Goal: Task Accomplishment & Management: Manage account settings

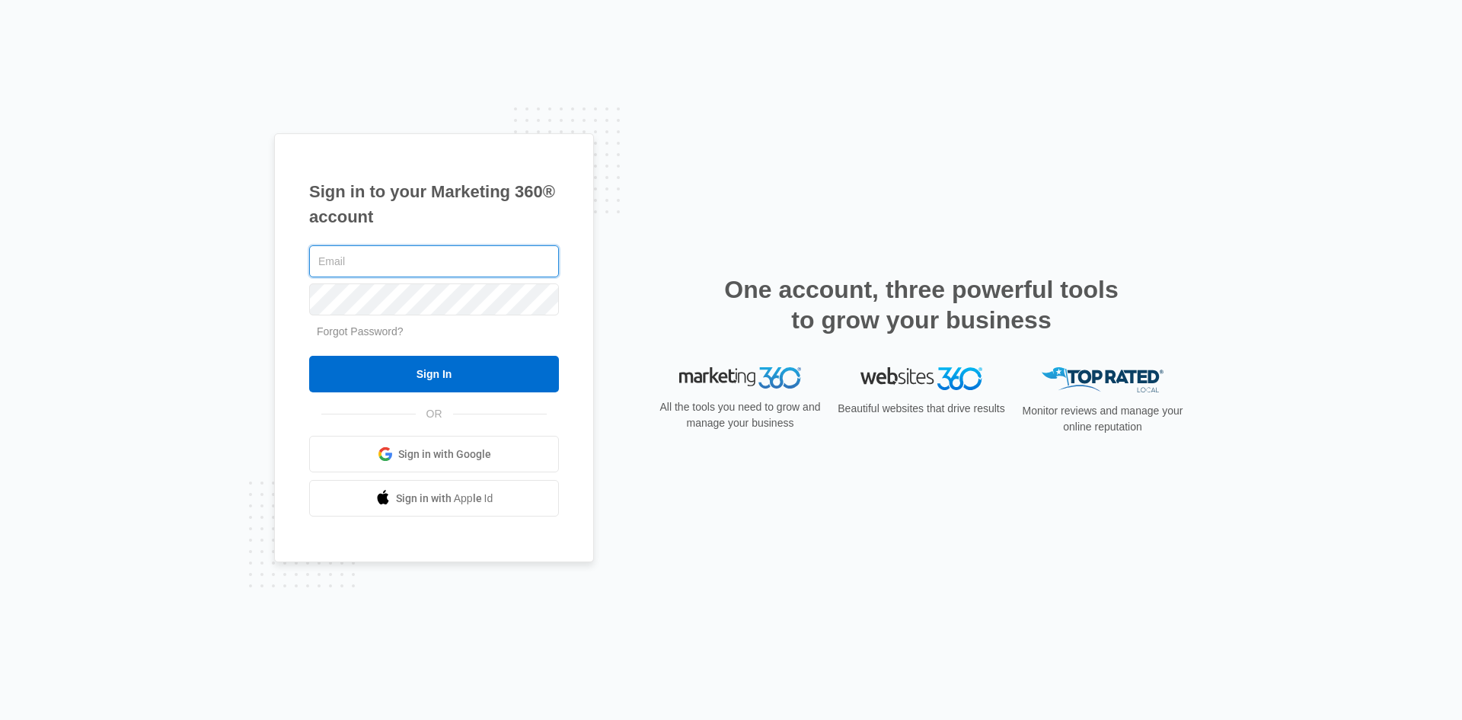
type input "[EMAIL_ADDRESS][DOMAIN_NAME]"
click at [309, 356] on input "Sign In" at bounding box center [434, 374] width 250 height 37
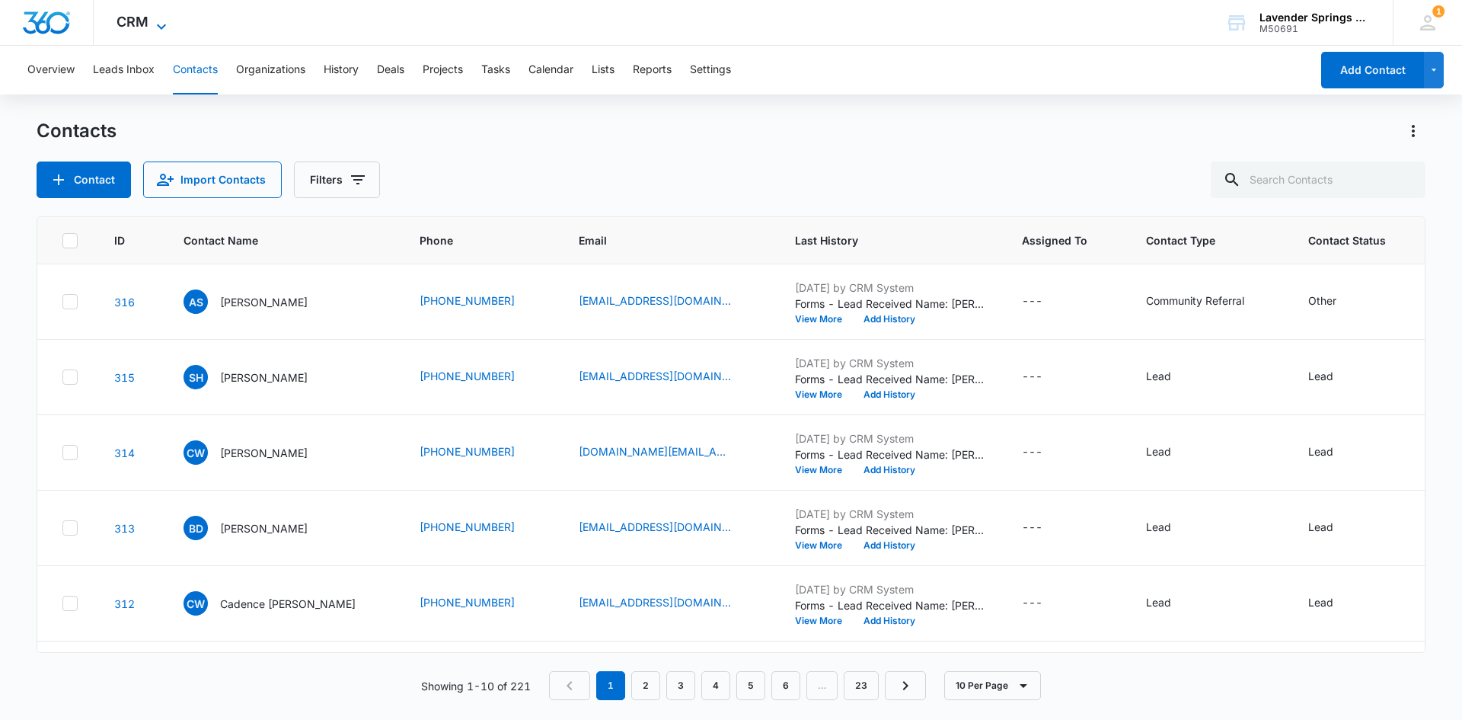
click at [165, 20] on icon at bounding box center [161, 27] width 18 height 18
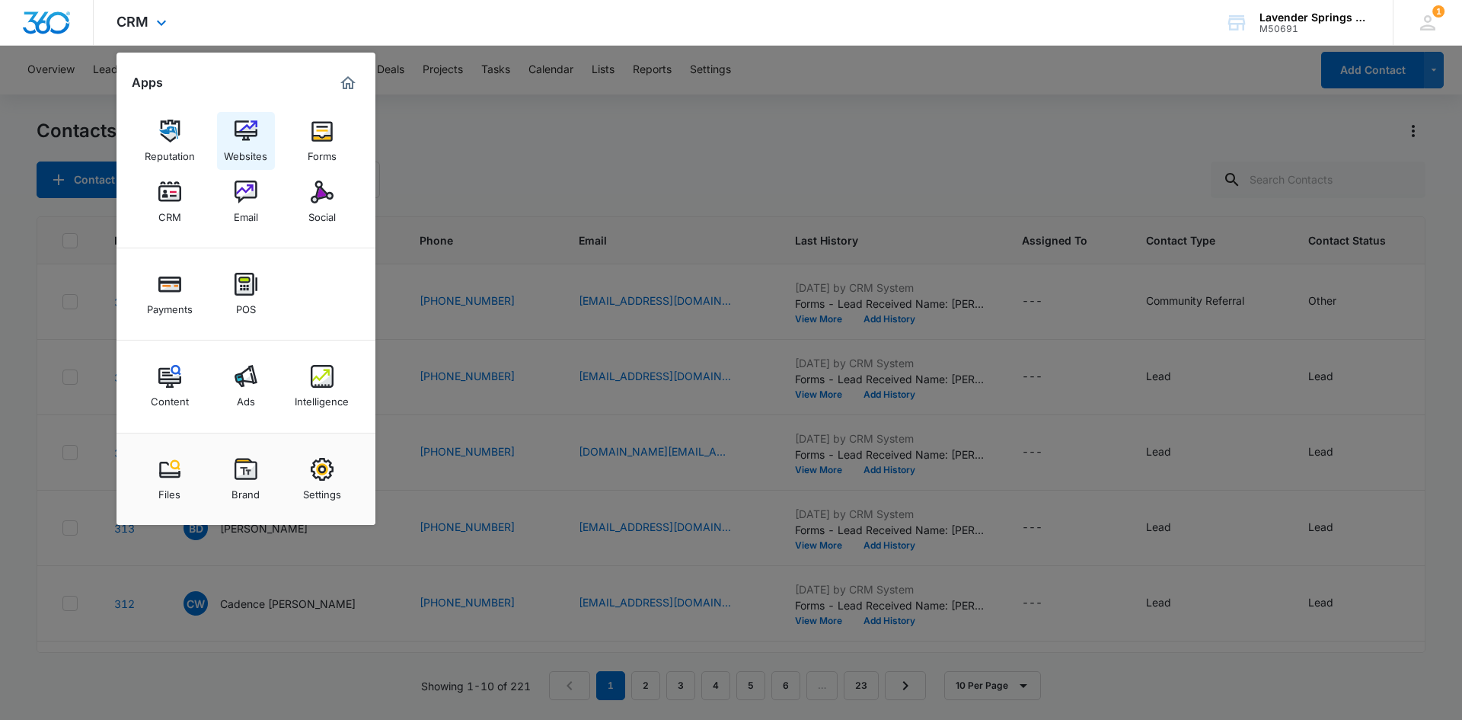
click at [248, 135] on img at bounding box center [246, 131] width 23 height 23
